Goal: Entertainment & Leisure: Consume media (video, audio)

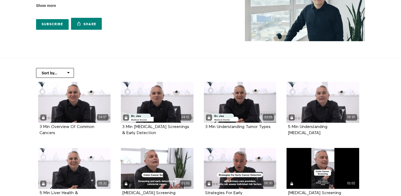
scroll to position [80, 0]
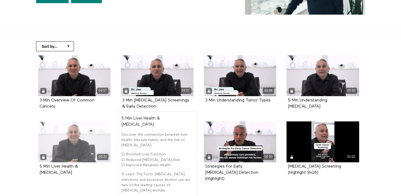
click at [78, 145] on div "05:32" at bounding box center [74, 141] width 73 height 41
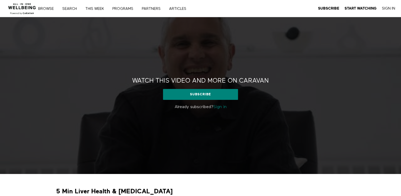
click at [224, 107] on link "Sign in" at bounding box center [219, 107] width 13 height 4
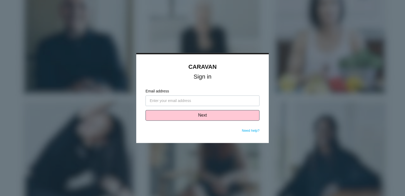
click at [171, 100] on input "Email address" at bounding box center [203, 100] width 114 height 11
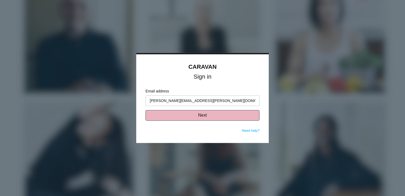
type input "[PERSON_NAME][EMAIL_ADDRESS][PERSON_NAME][DOMAIN_NAME]"
click at [201, 115] on button "Next" at bounding box center [203, 115] width 114 height 11
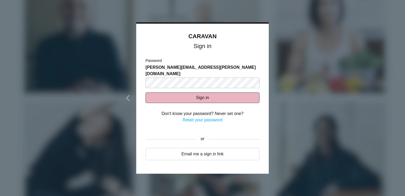
click at [192, 93] on button "Sign in" at bounding box center [203, 97] width 114 height 11
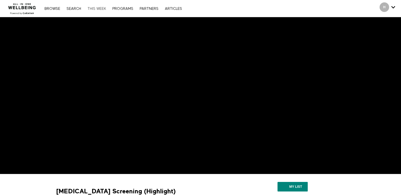
click at [94, 7] on link "THIS WEEK" at bounding box center [97, 9] width 24 height 4
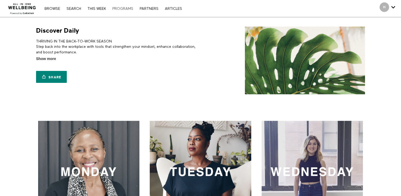
click at [125, 8] on link "PROGRAMS" at bounding box center [123, 9] width 26 height 4
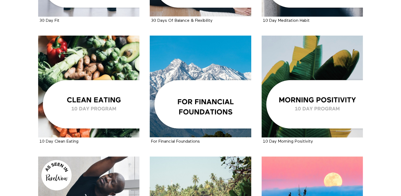
scroll to position [676, 0]
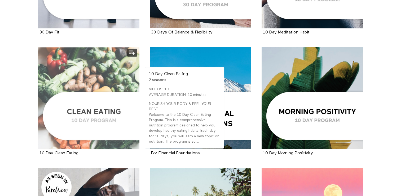
click at [100, 109] on div at bounding box center [89, 98] width 102 height 102
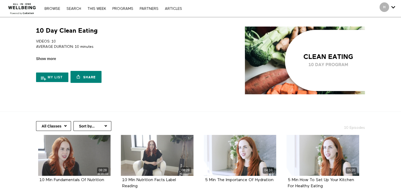
click at [173, 76] on div "My list Share Share with your friends [URL][DOMAIN_NAME]" at bounding box center [117, 74] width 163 height 24
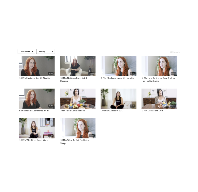
scroll to position [106, 0]
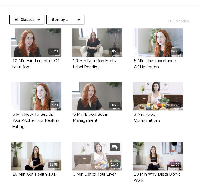
click at [98, 157] on icon at bounding box center [97, 155] width 16 height 9
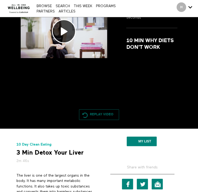
click at [92, 112] on link "Replay Video" at bounding box center [99, 114] width 40 height 11
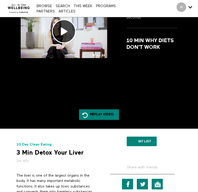
click at [185, 6] on span "Secondary" at bounding box center [182, 7] width 10 height 10
click at [190, 7] on icon "Secondary" at bounding box center [190, 7] width 4 height 8
click at [189, 6] on icon "Secondary" at bounding box center [190, 7] width 4 height 8
click at [184, 7] on span "Secondary" at bounding box center [182, 7] width 10 height 10
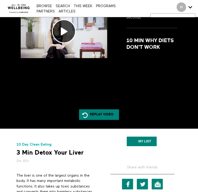
click at [189, 7] on icon "Secondary" at bounding box center [190, 7] width 4 height 8
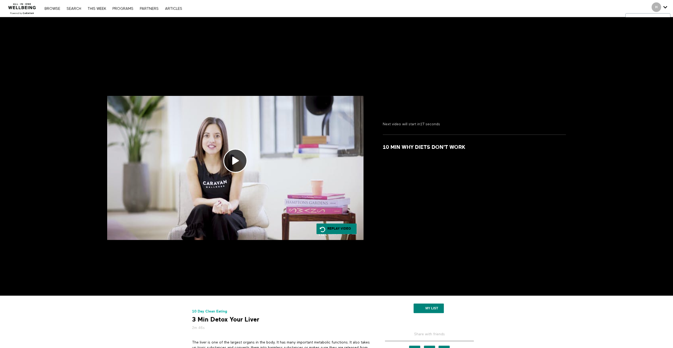
click at [198, 5] on icon "Secondary" at bounding box center [665, 7] width 4 height 8
click at [198, 6] on span "Secondary" at bounding box center [656, 7] width 10 height 10
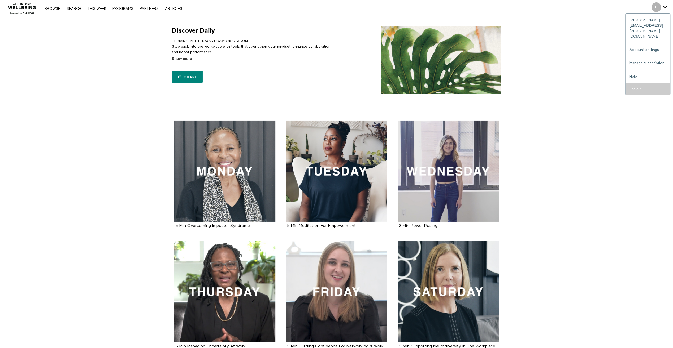
click at [634, 83] on input "Log out" at bounding box center [647, 89] width 45 height 12
